Goal: Navigation & Orientation: Understand site structure

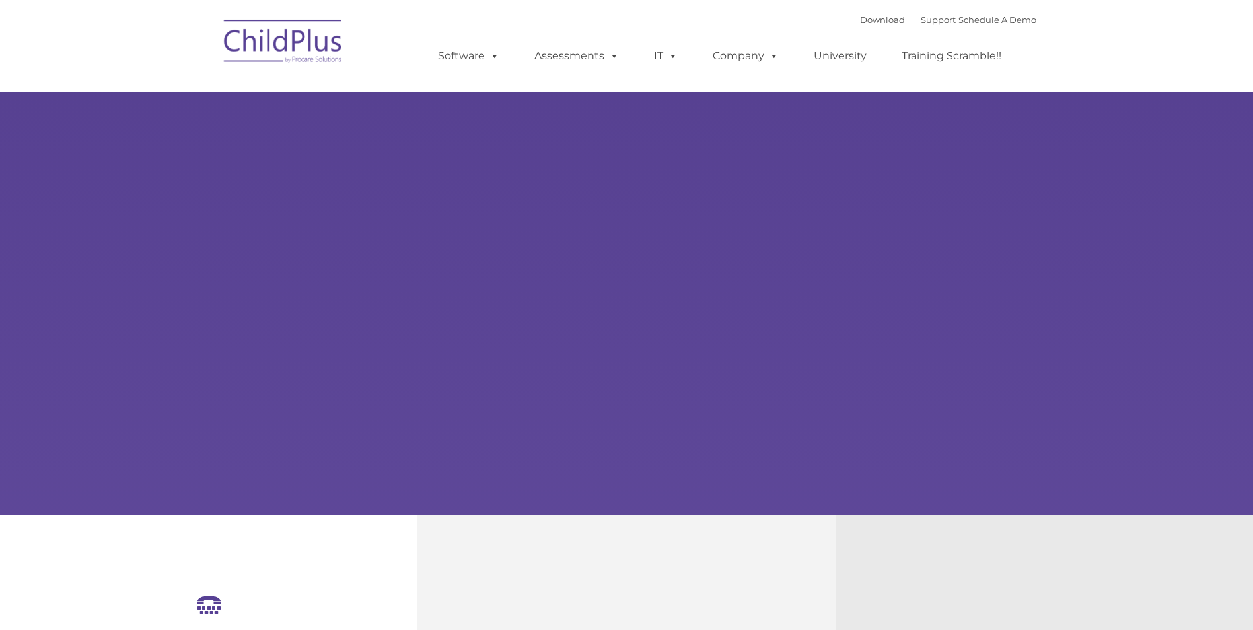
select select "MEDIUM"
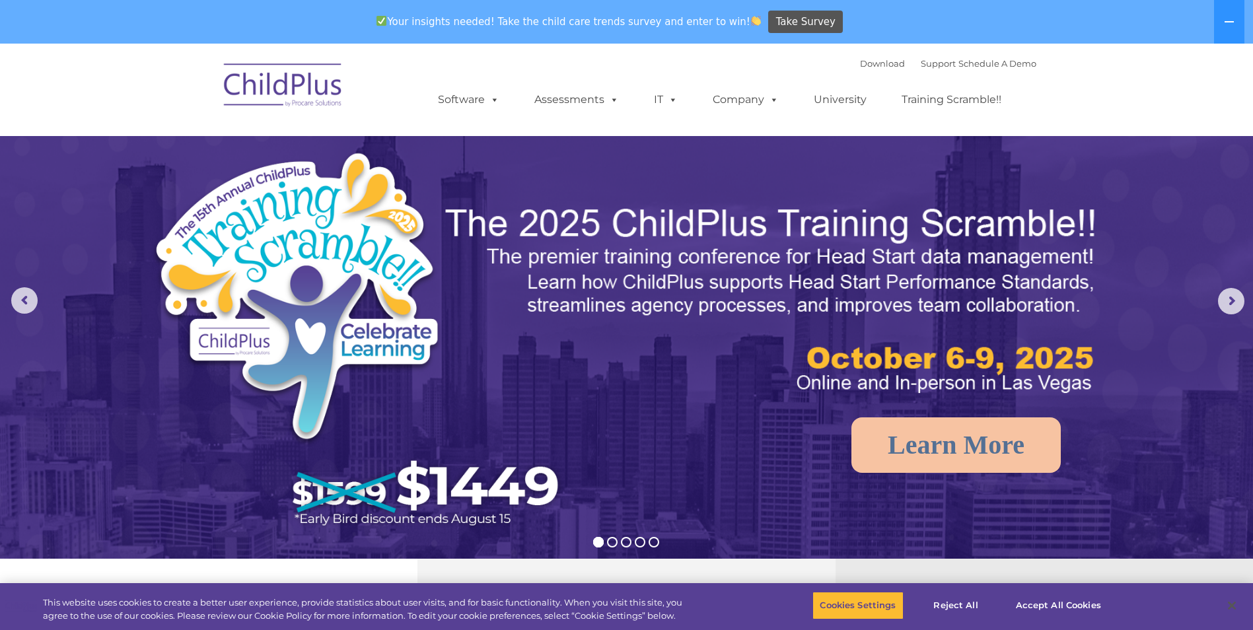
drag, startPoint x: 116, startPoint y: 0, endPoint x: 138, endPoint y: 9, distance: 23.4
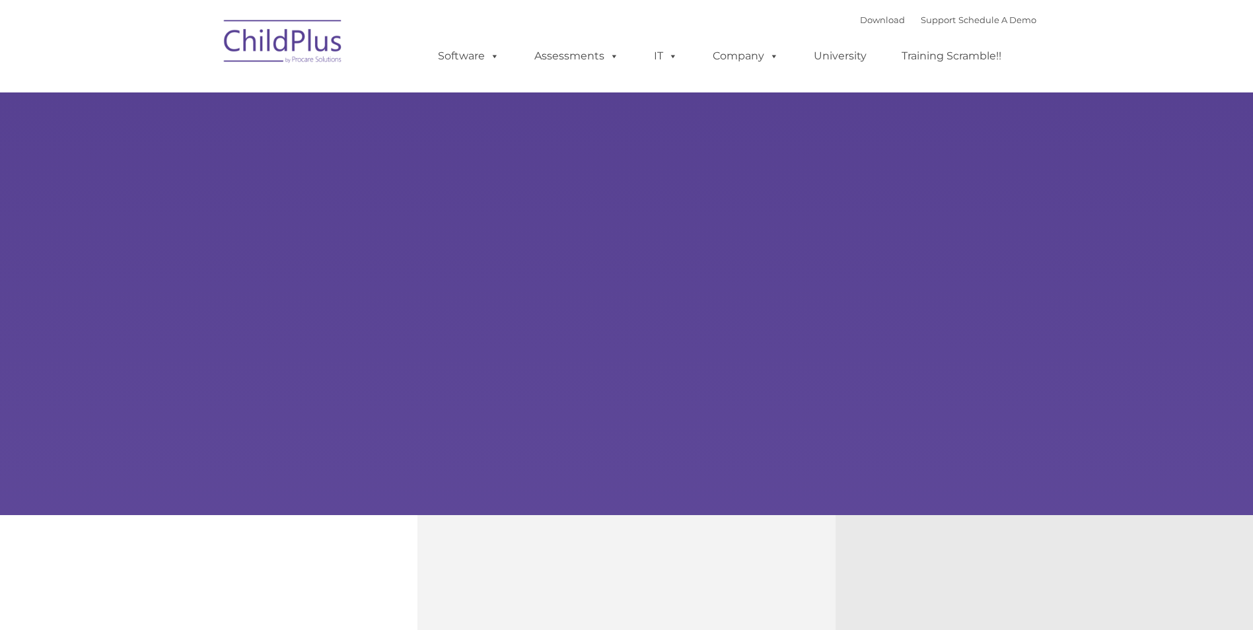
type input ""
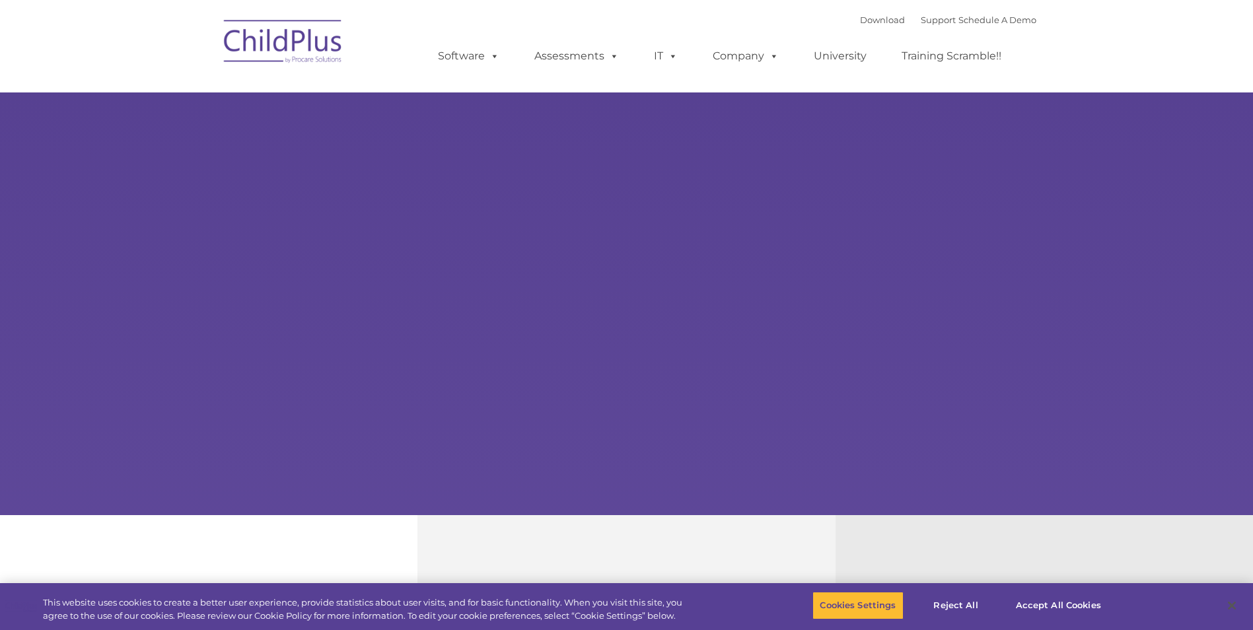
select select "MEDIUM"
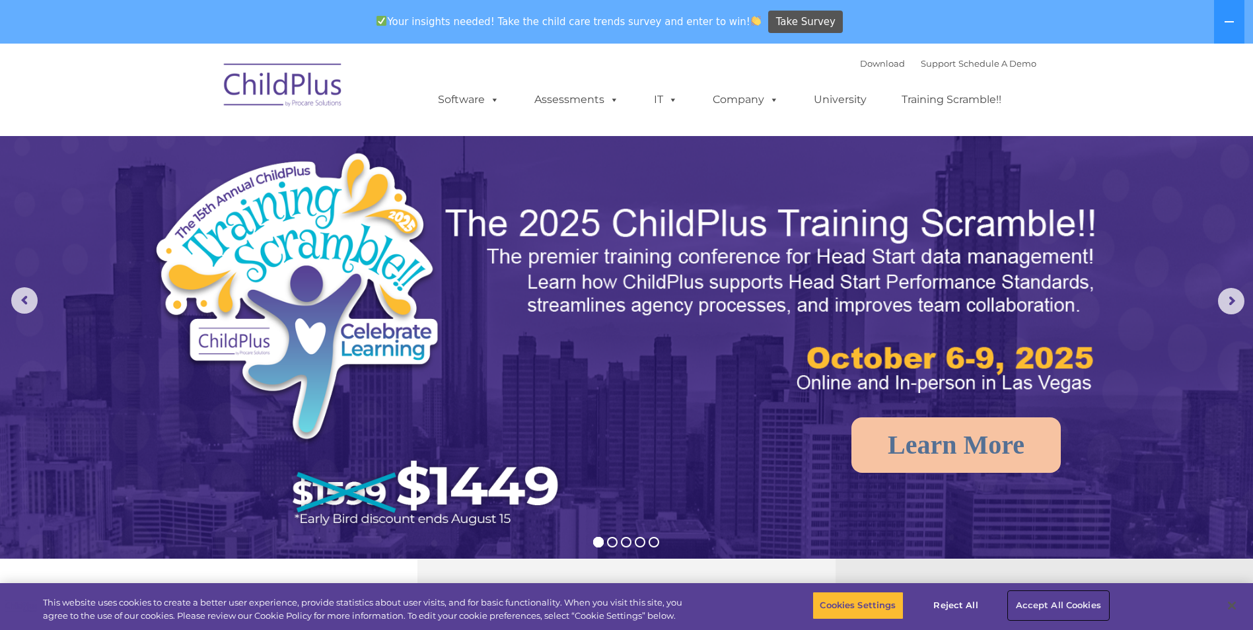
click at [1051, 603] on button "Accept All Cookies" at bounding box center [1059, 606] width 100 height 28
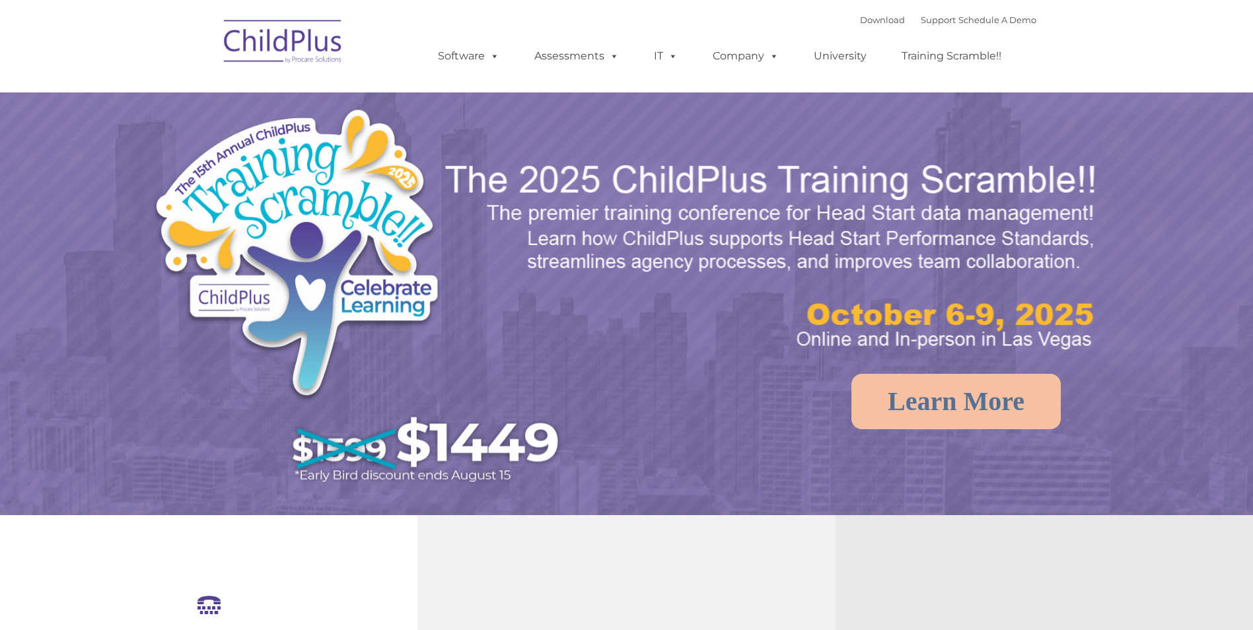
select select "MEDIUM"
